Goal: Task Accomplishment & Management: Complete application form

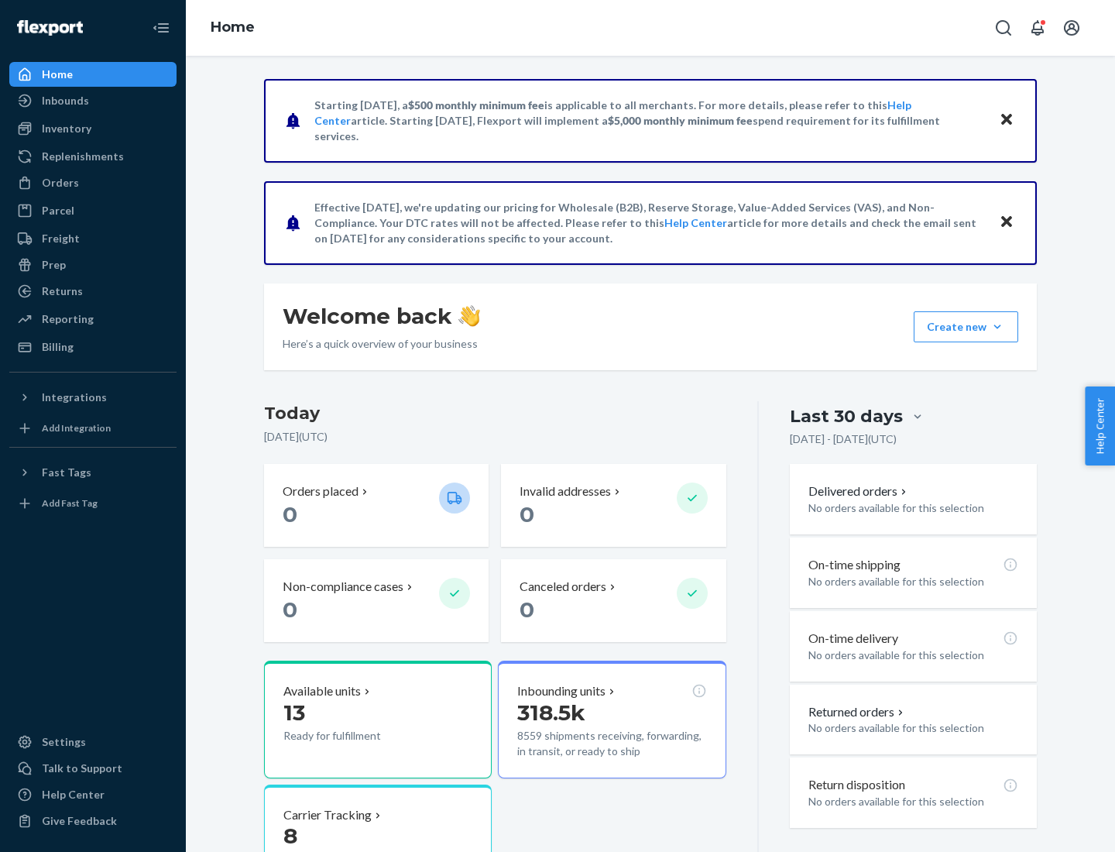
click at [997, 327] on button "Create new Create new inbound Create new order Create new product" at bounding box center [966, 326] width 105 height 31
click at [93, 101] on div "Inbounds" at bounding box center [93, 101] width 164 height 22
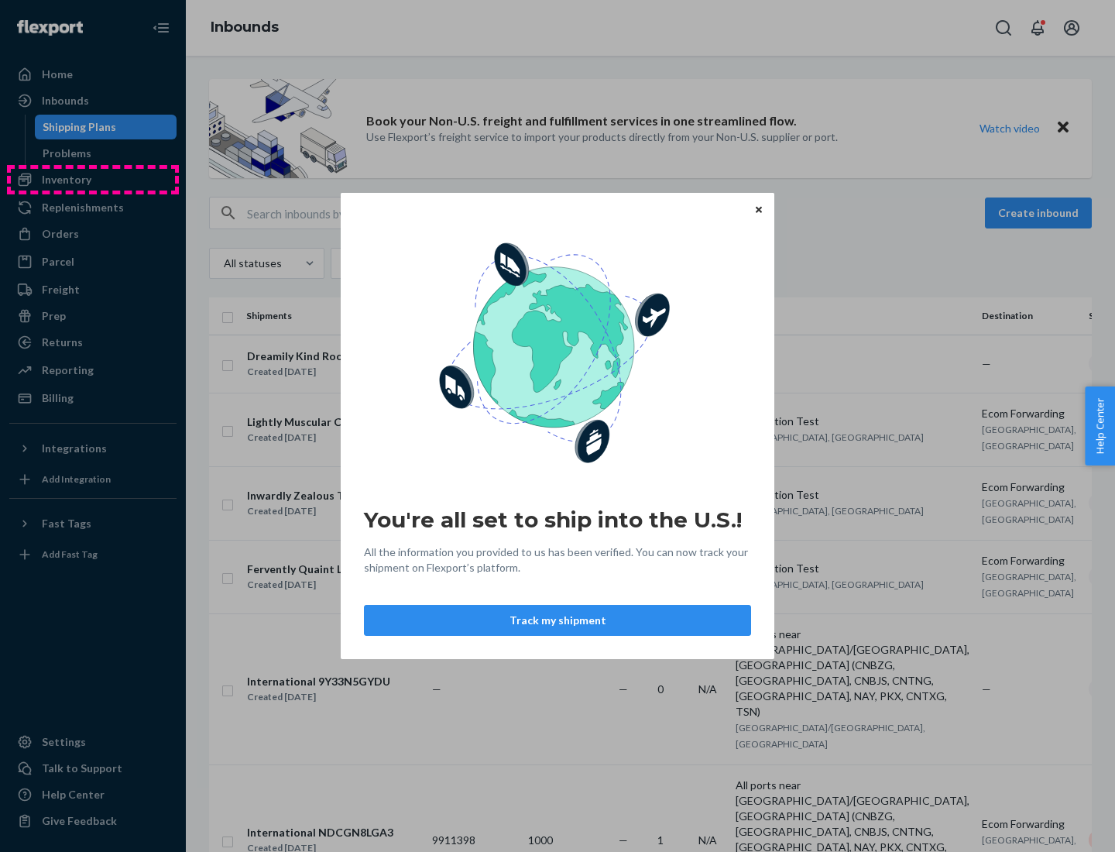
click at [93, 180] on div "You're all set to ship into the U.S.! All the information you provided to us ha…" at bounding box center [557, 426] width 1115 height 852
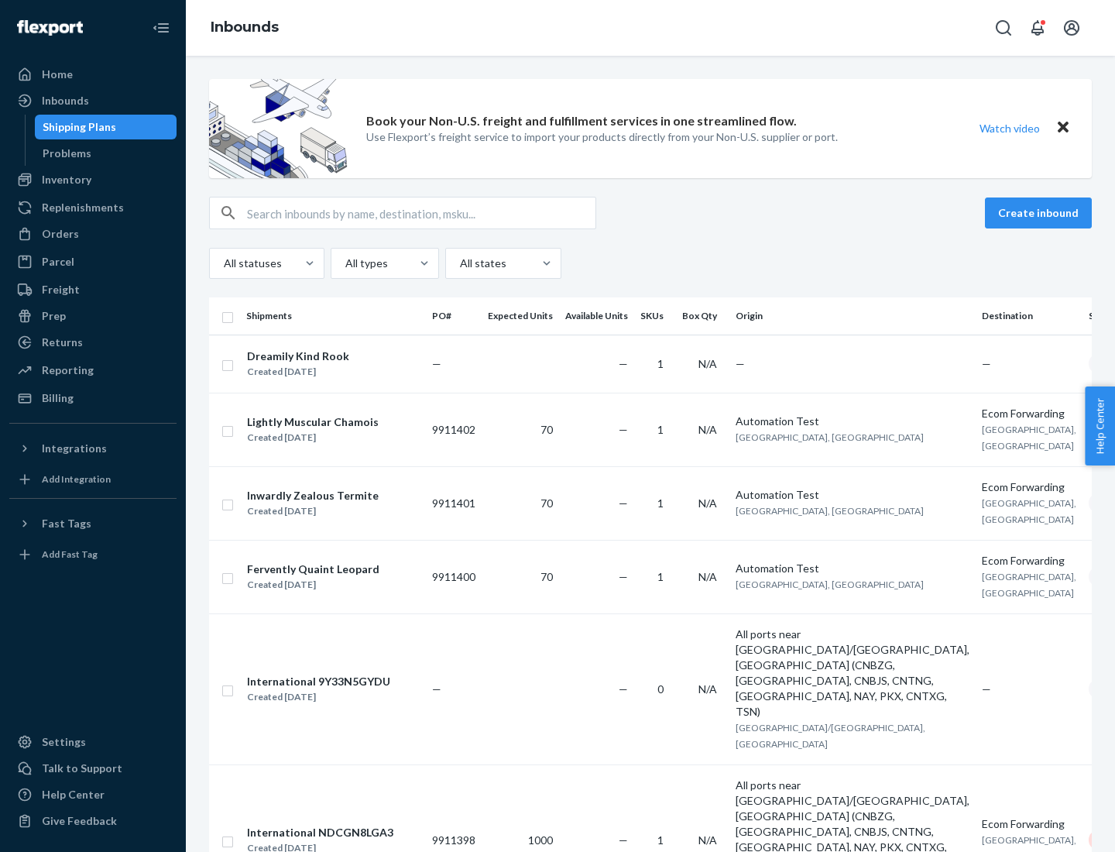
click at [650, 28] on div "Inbounds" at bounding box center [650, 28] width 929 height 56
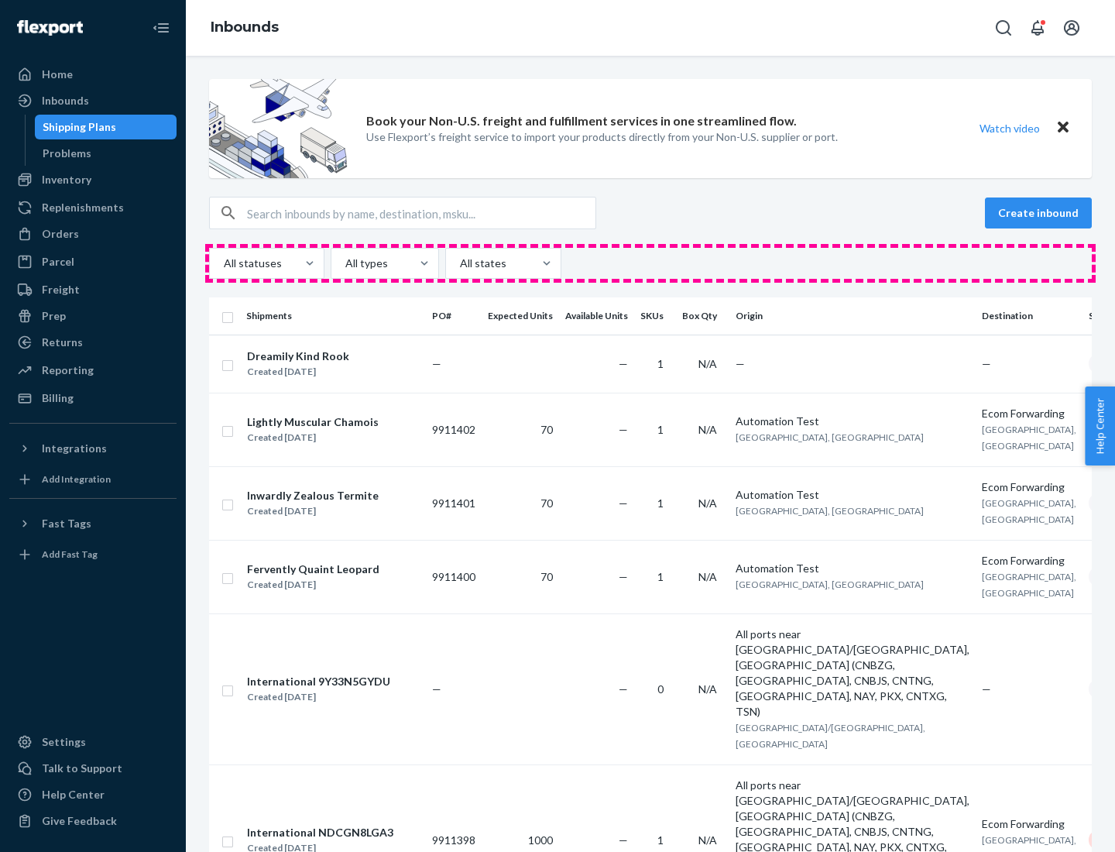
click at [650, 263] on div "All statuses All types All states" at bounding box center [650, 263] width 883 height 31
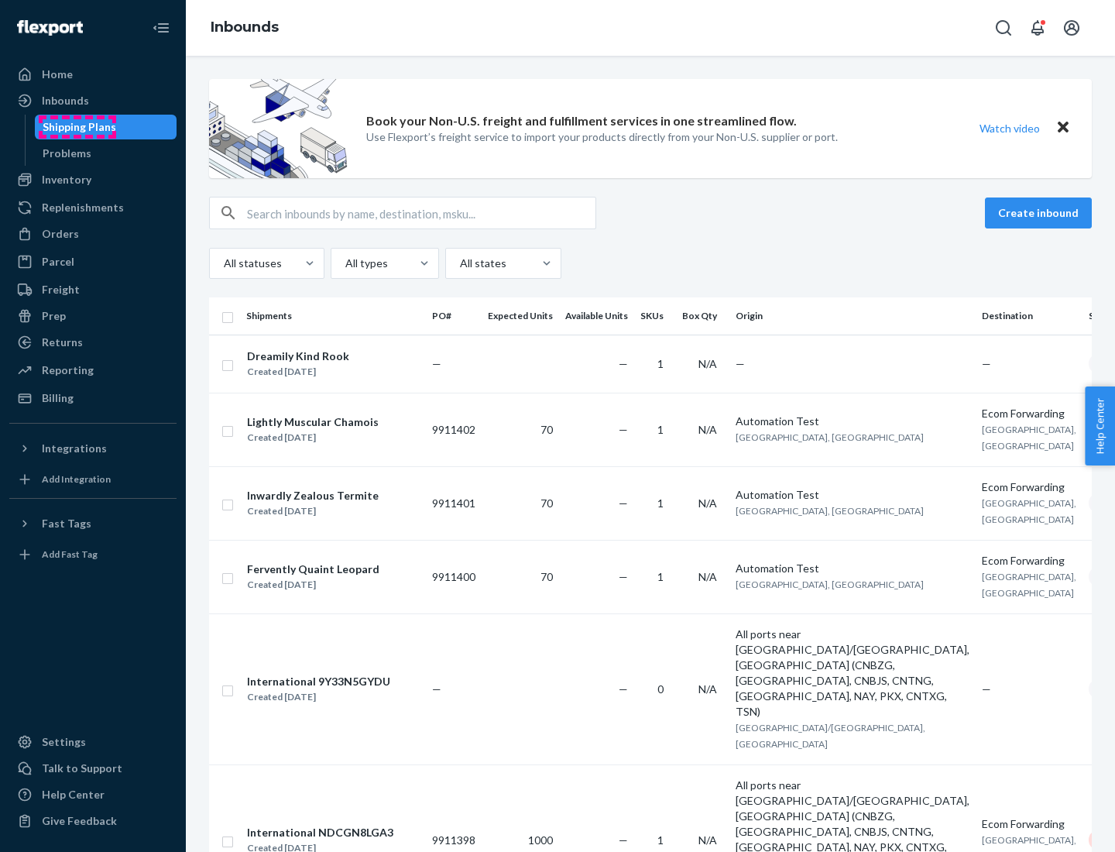
click at [77, 127] on div "Shipping Plans" at bounding box center [80, 126] width 74 height 15
click at [1041, 213] on button "Create inbound" at bounding box center [1038, 212] width 107 height 31
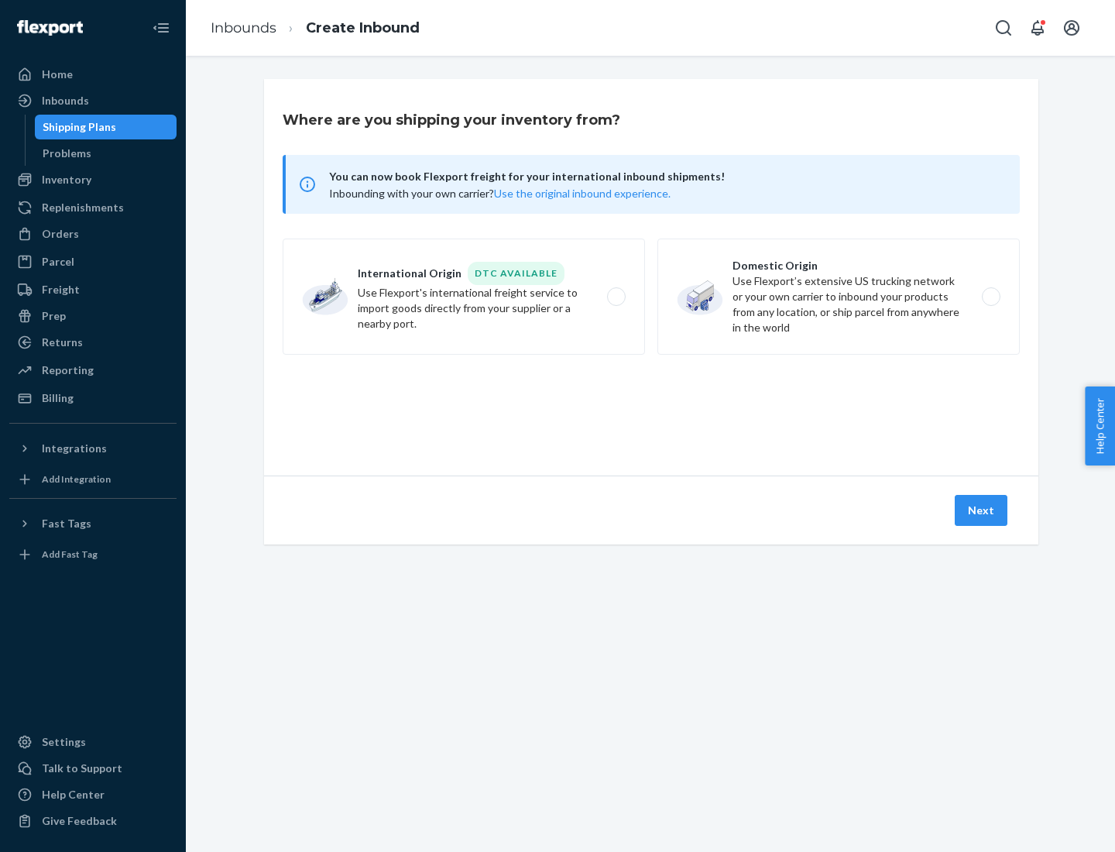
click at [464, 297] on label "International Origin DTC Available Use Flexport's international freight service…" at bounding box center [464, 296] width 362 height 116
click at [616, 297] on input "International Origin DTC Available Use Flexport's international freight service…" at bounding box center [621, 297] width 10 height 10
radio input "true"
click at [651, 405] on icon at bounding box center [651, 404] width 57 height 57
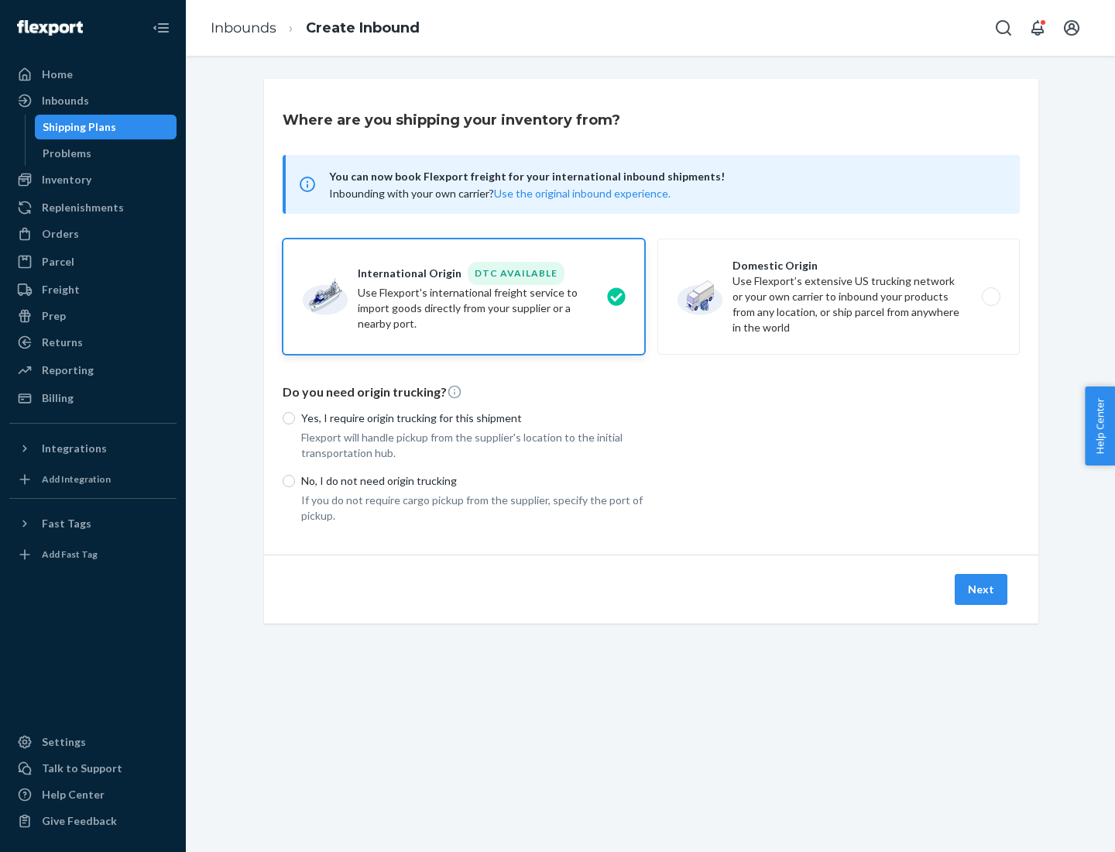
click at [473, 417] on p "Yes, I require origin trucking for this shipment" at bounding box center [473, 417] width 344 height 15
click at [295, 417] on input "Yes, I require origin trucking for this shipment" at bounding box center [289, 418] width 12 height 12
radio input "true"
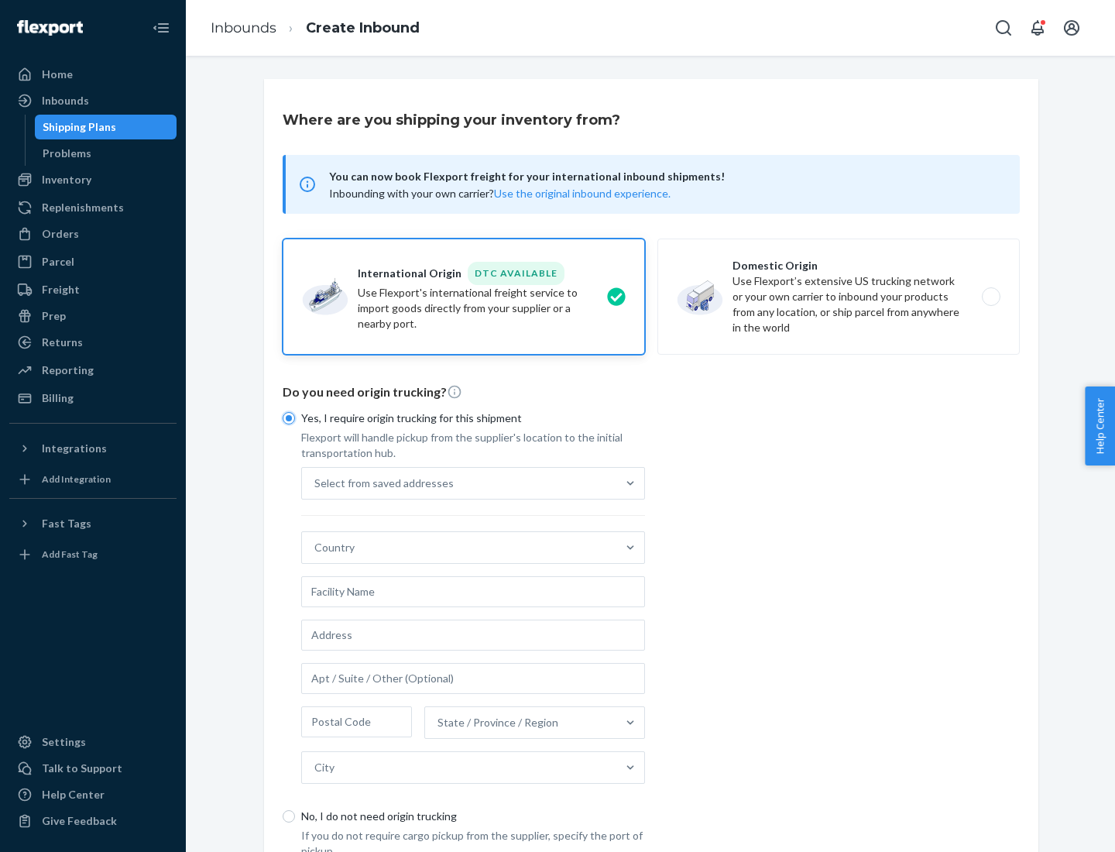
scroll to position [29, 0]
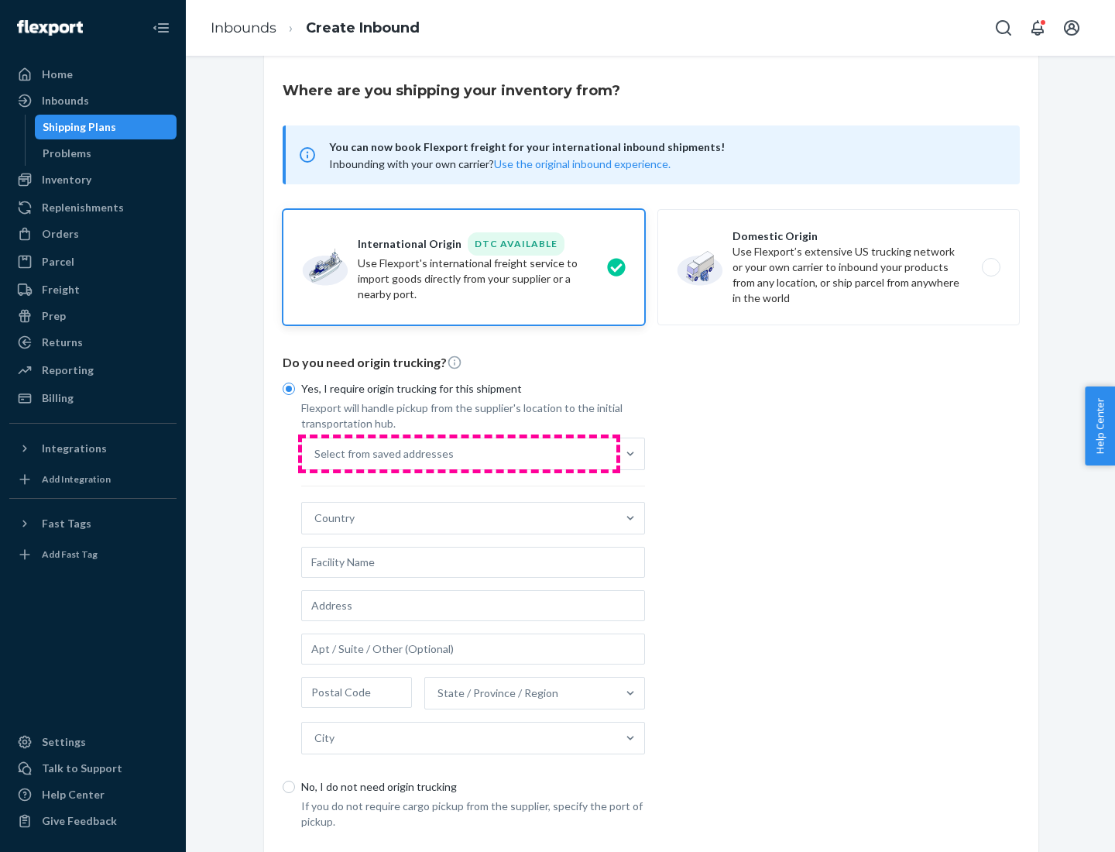
click at [459, 453] on div "Select from saved addresses" at bounding box center [459, 453] width 314 height 31
click at [316, 453] on input "Select from saved addresses" at bounding box center [315, 453] width 2 height 15
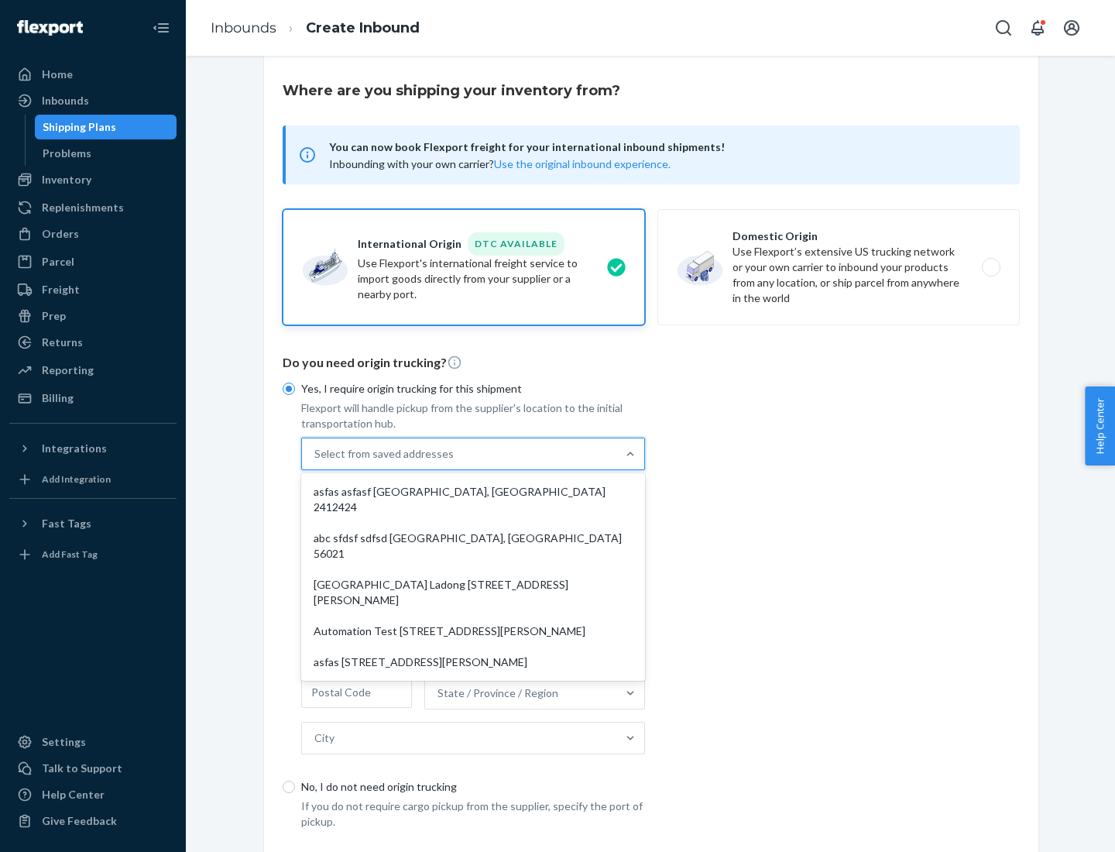
scroll to position [67, 0]
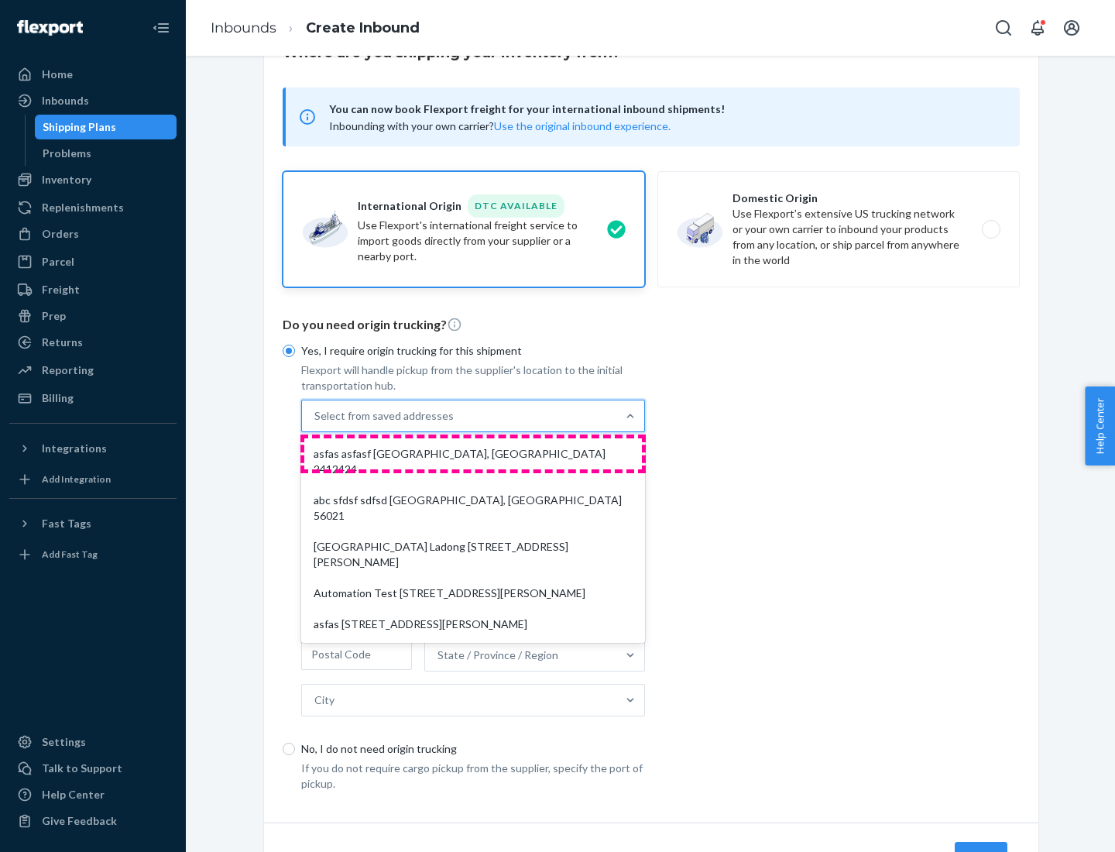
click at [473, 453] on div "asfas asfasf [GEOGRAPHIC_DATA], [GEOGRAPHIC_DATA] 2412424" at bounding box center [473, 461] width 338 height 46
click at [316, 424] on input "option asfas asfasf [GEOGRAPHIC_DATA], [GEOGRAPHIC_DATA] 2412424 focused, 1 of …" at bounding box center [315, 415] width 2 height 15
type input "asfas"
type input "asfasf"
type input "2412424"
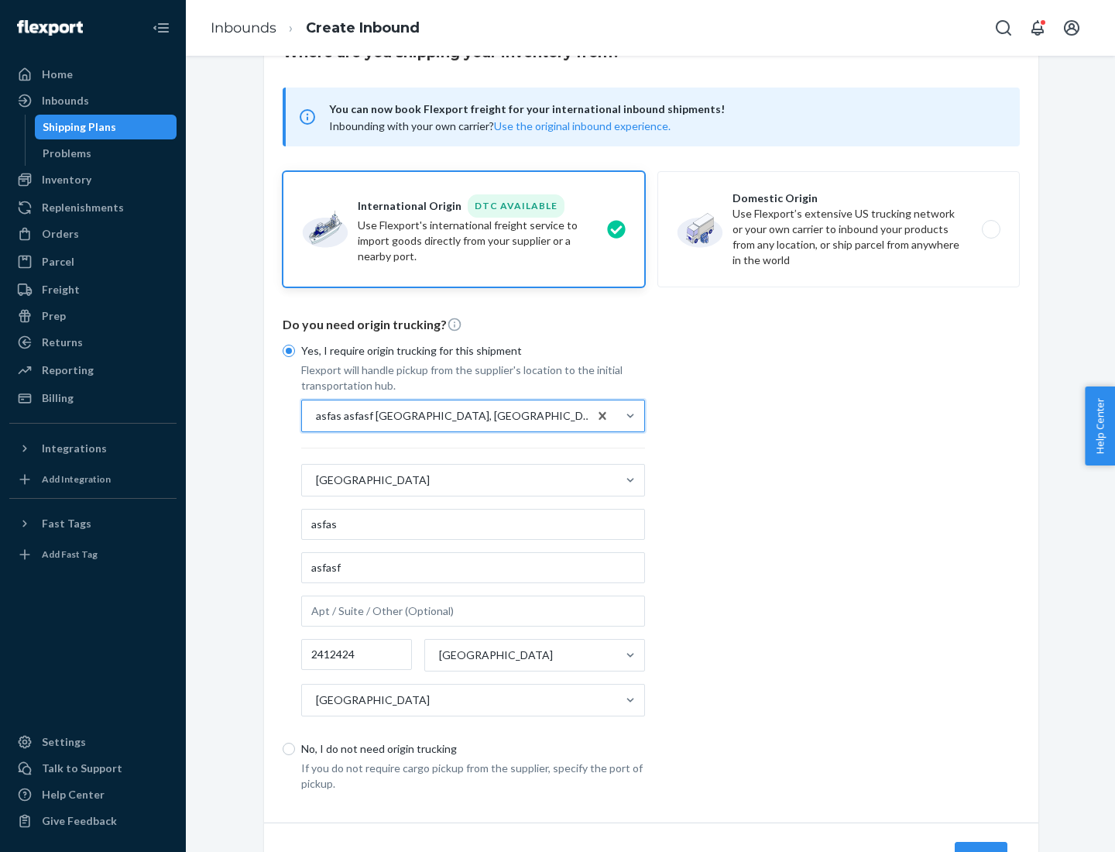
scroll to position [144, 0]
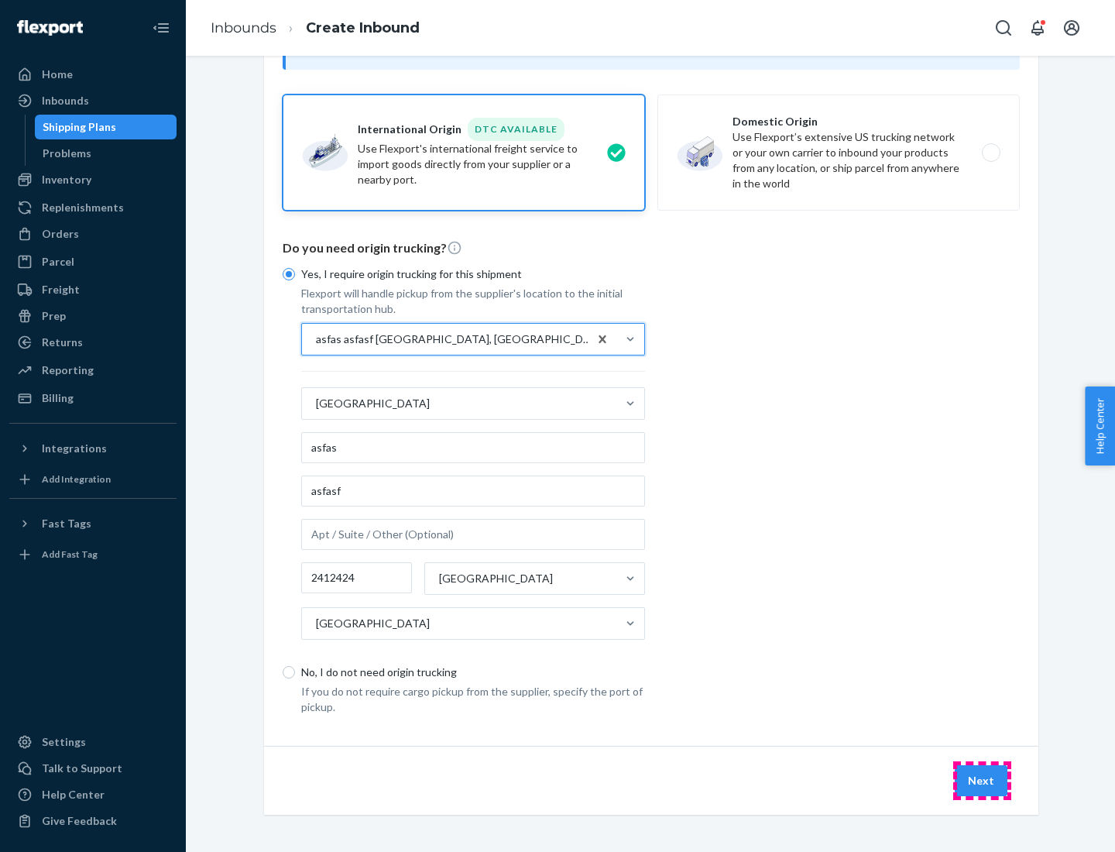
click at [982, 780] on button "Next" at bounding box center [981, 780] width 53 height 31
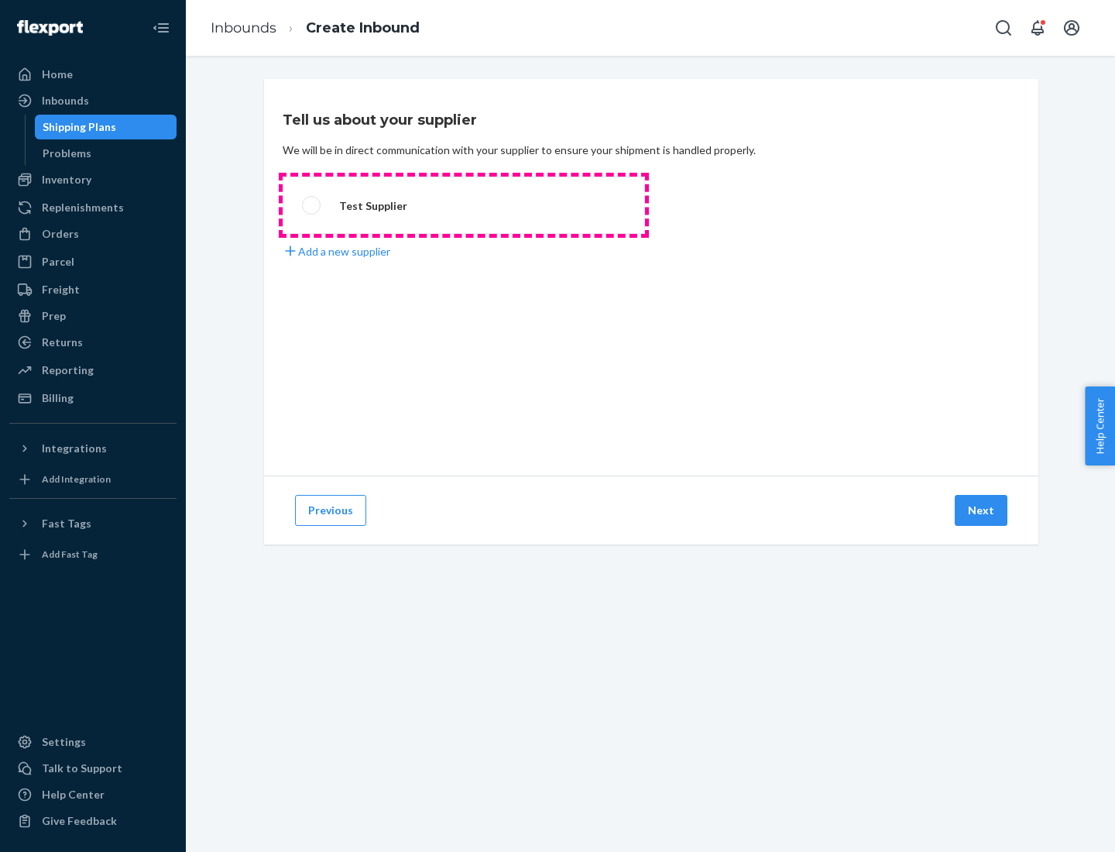
click at [464, 205] on label "Test Supplier" at bounding box center [464, 205] width 362 height 57
click at [312, 205] on input "Test Supplier" at bounding box center [307, 206] width 10 height 10
radio input "true"
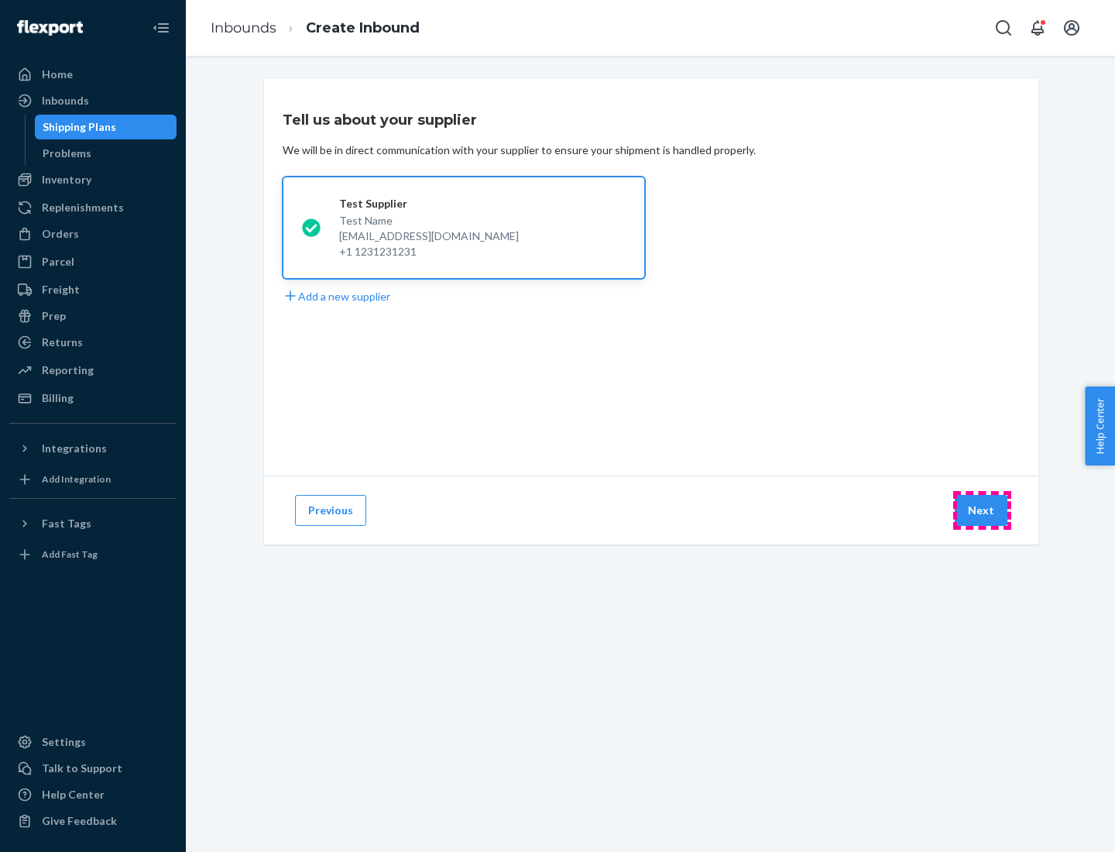
click at [982, 510] on button "Next" at bounding box center [981, 510] width 53 height 31
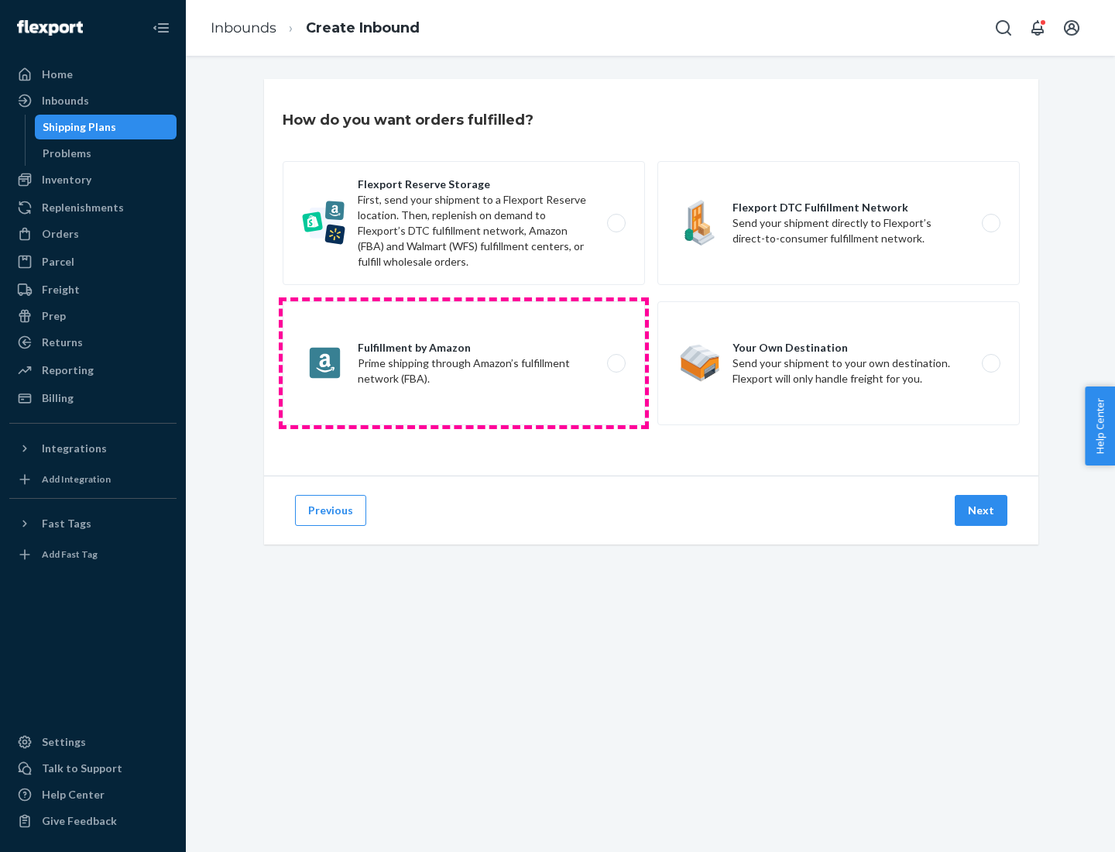
click at [464, 363] on label "Fulfillment by Amazon Prime shipping through Amazon’s fulfillment network (FBA)." at bounding box center [464, 363] width 362 height 124
click at [616, 363] on input "Fulfillment by Amazon Prime shipping through Amazon’s fulfillment network (FBA)." at bounding box center [621, 363] width 10 height 10
radio input "true"
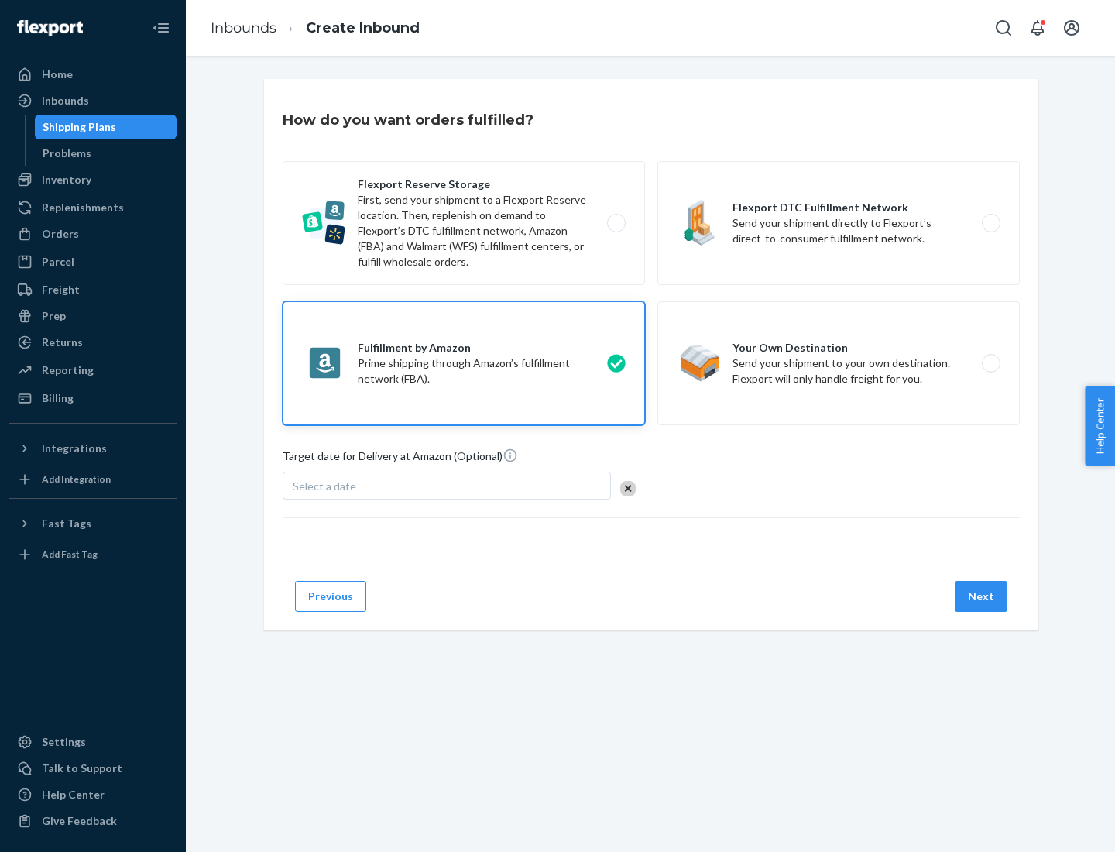
click at [982, 596] on button "Next" at bounding box center [981, 596] width 53 height 31
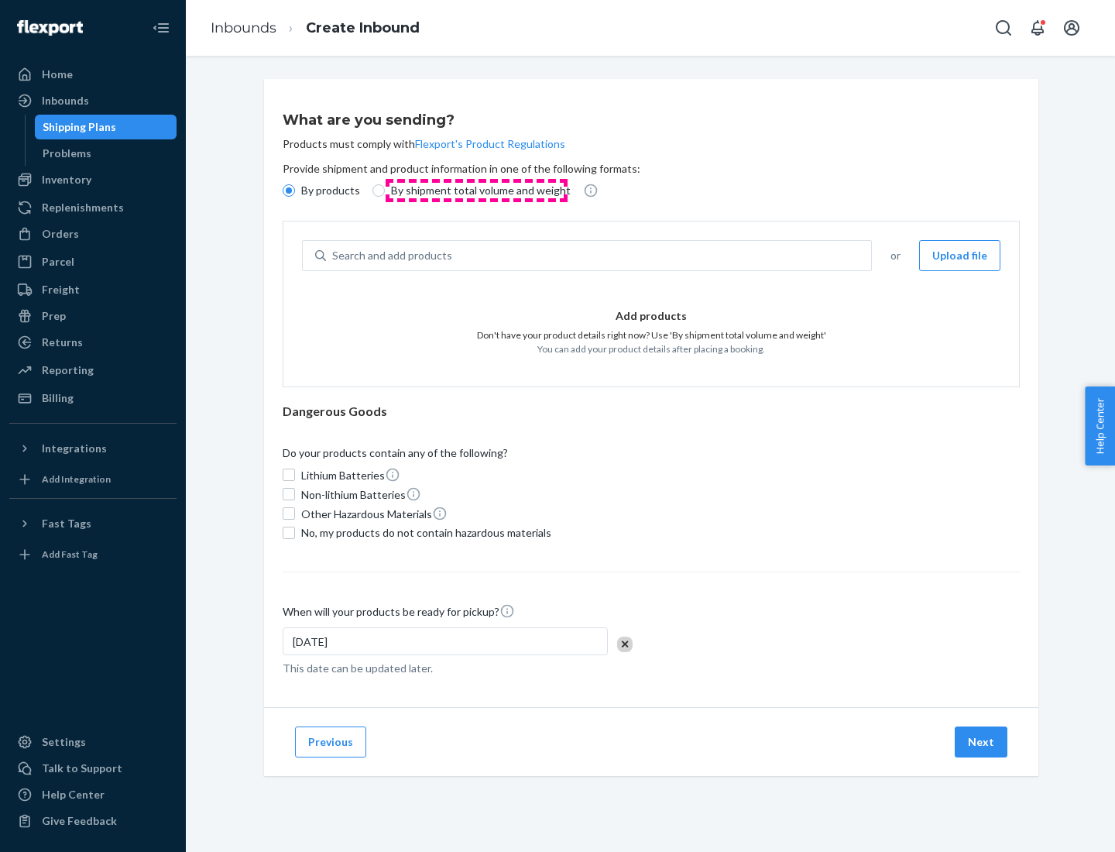
click at [476, 190] on p "By shipment total volume and weight" at bounding box center [481, 190] width 180 height 15
click at [385, 190] on input "By shipment total volume and weight" at bounding box center [378, 190] width 12 height 12
radio input "true"
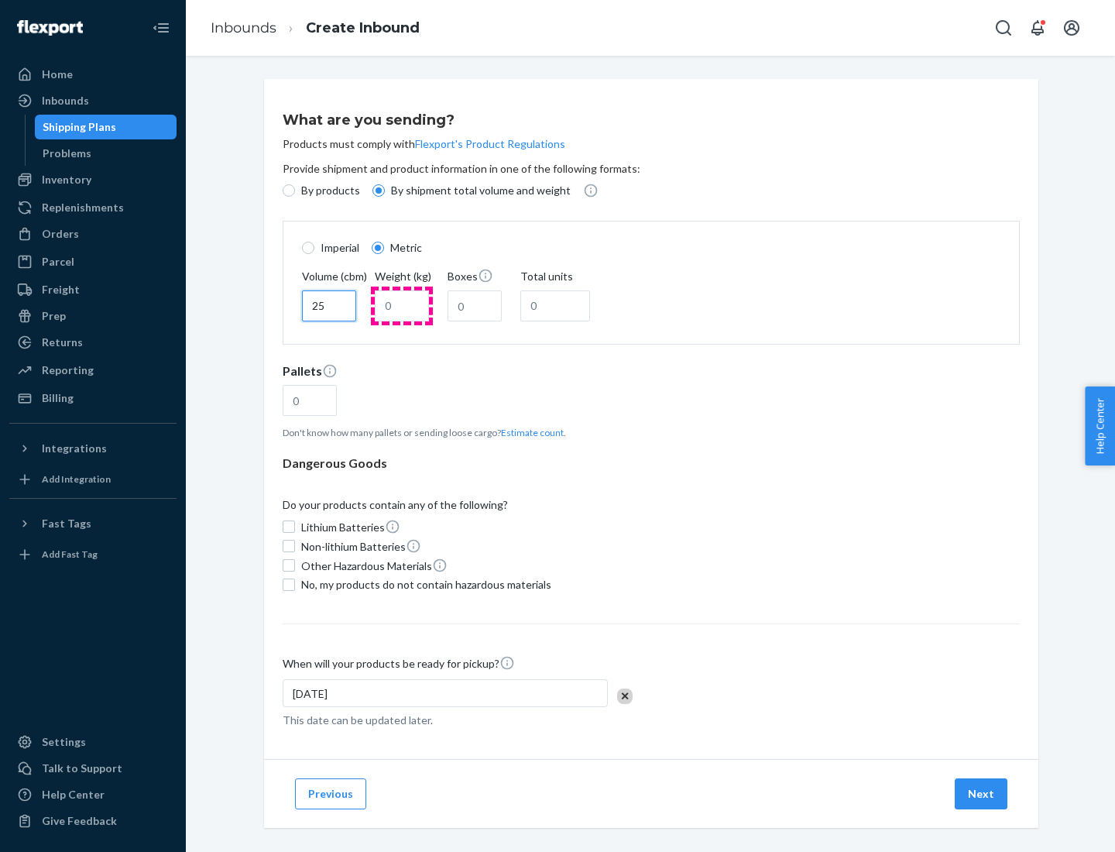
type input "25"
type input "100"
type input "50"
type input "500"
click at [529, 432] on button "Estimate count" at bounding box center [532, 432] width 63 height 13
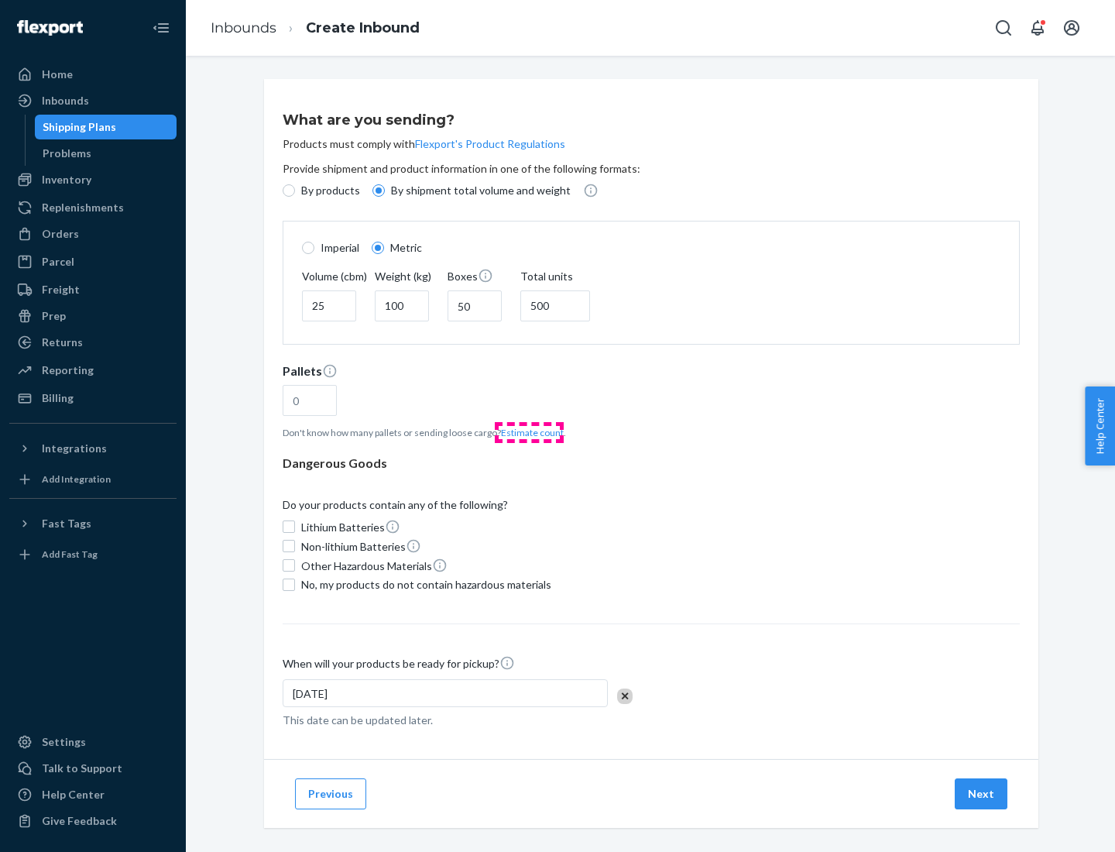
type input "16"
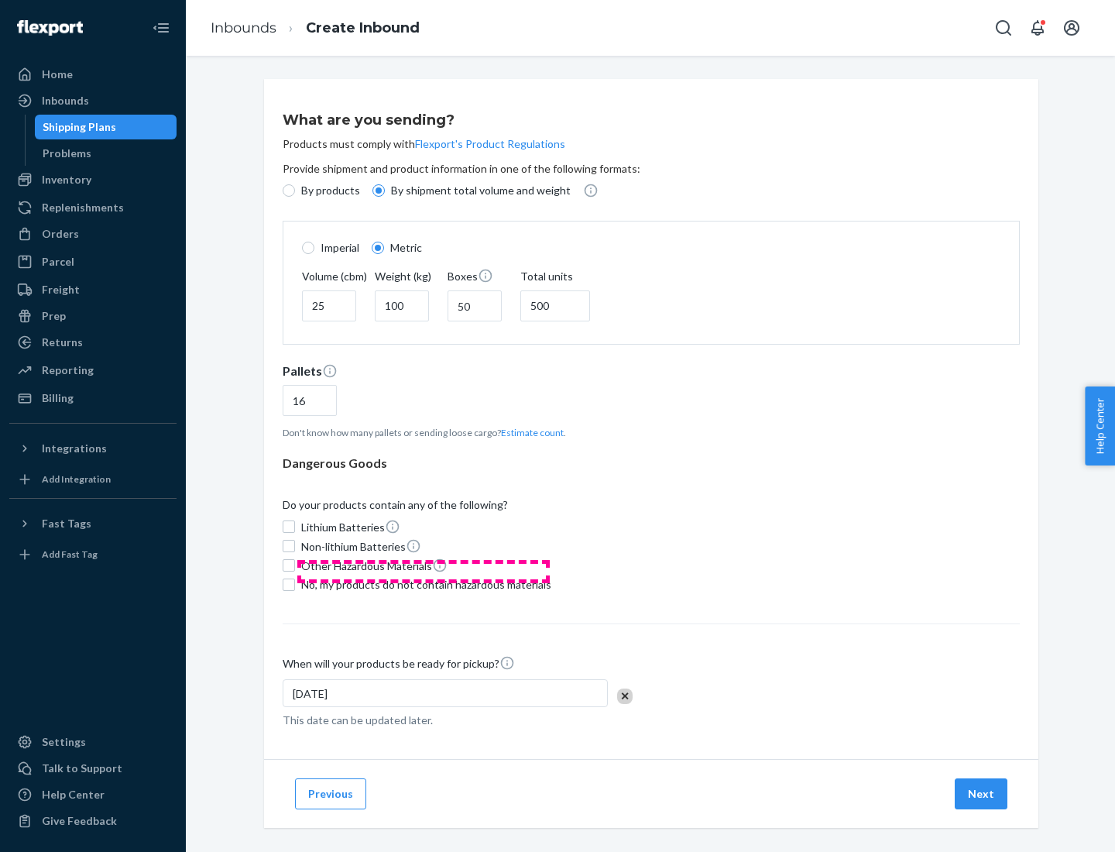
scroll to position [13, 0]
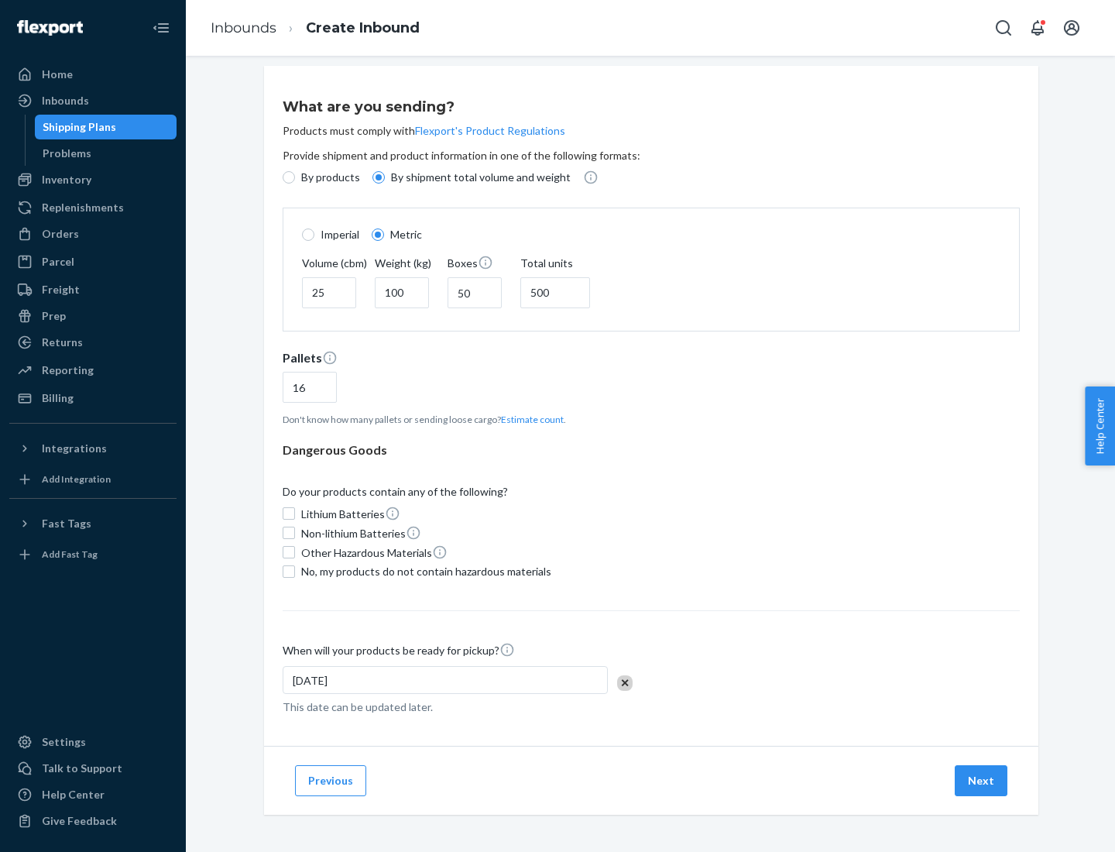
click at [424, 571] on span "No, my products do not contain hazardous materials" at bounding box center [426, 571] width 250 height 15
click at [295, 571] on input "No, my products do not contain hazardous materials" at bounding box center [289, 571] width 12 height 12
checkbox input "true"
click at [982, 780] on button "Next" at bounding box center [981, 780] width 53 height 31
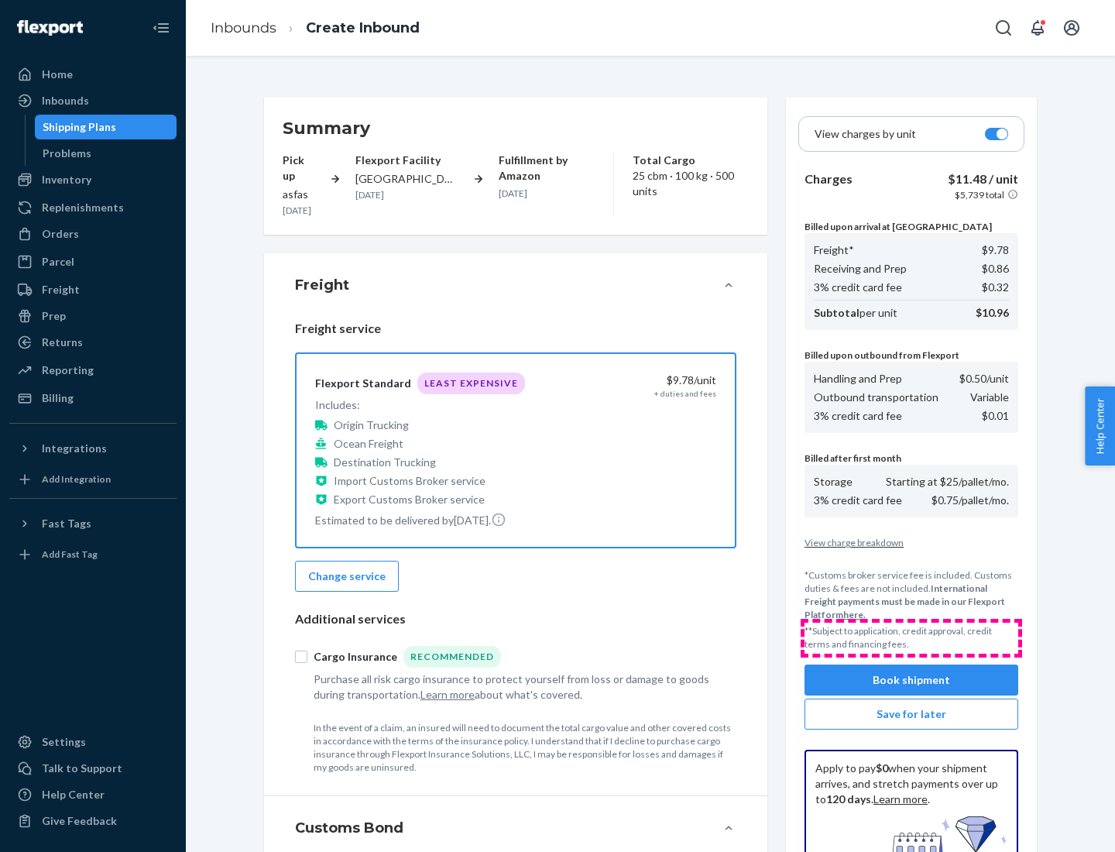
scroll to position [226, 0]
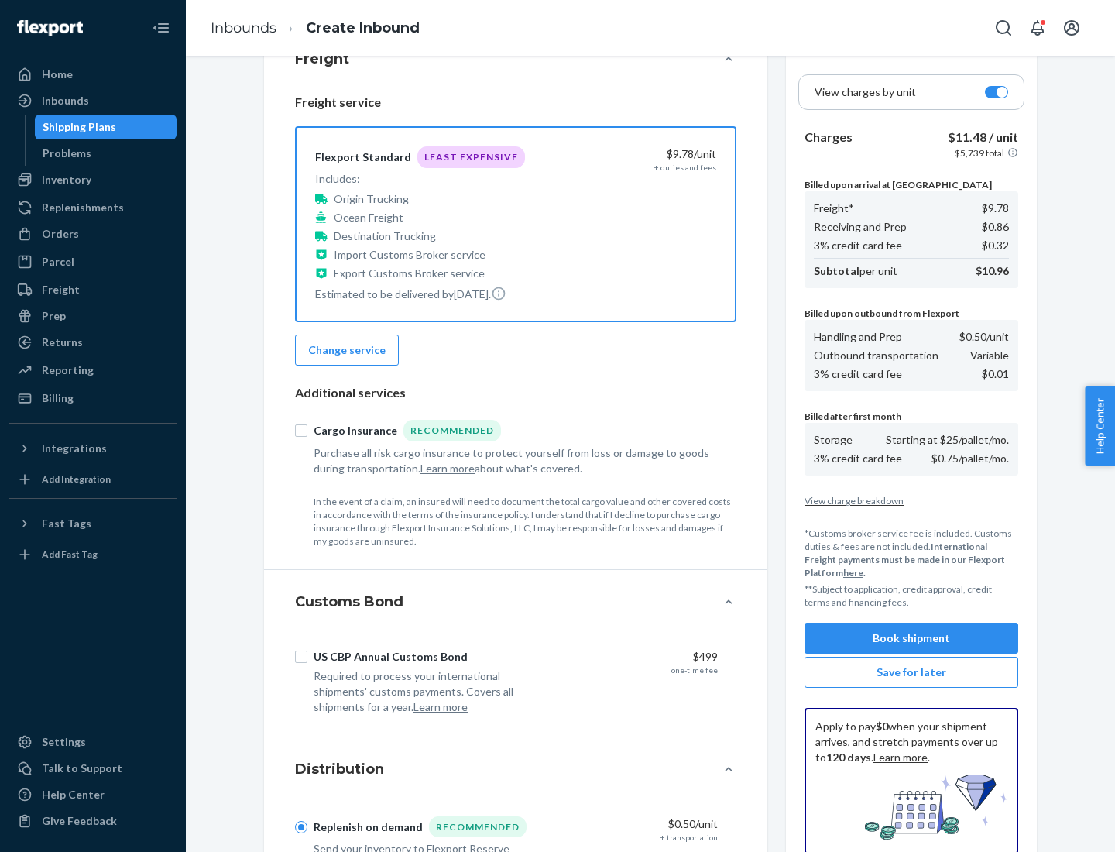
click at [911, 638] on button "Book shipment" at bounding box center [911, 638] width 214 height 31
